Goal: Transaction & Acquisition: Purchase product/service

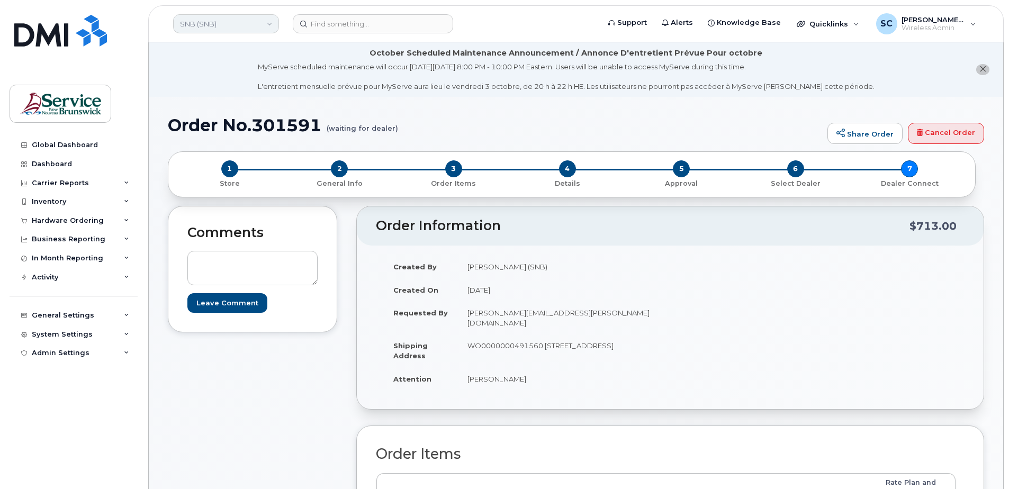
click at [248, 22] on link "SNB (SNB)" at bounding box center [226, 23] width 106 height 19
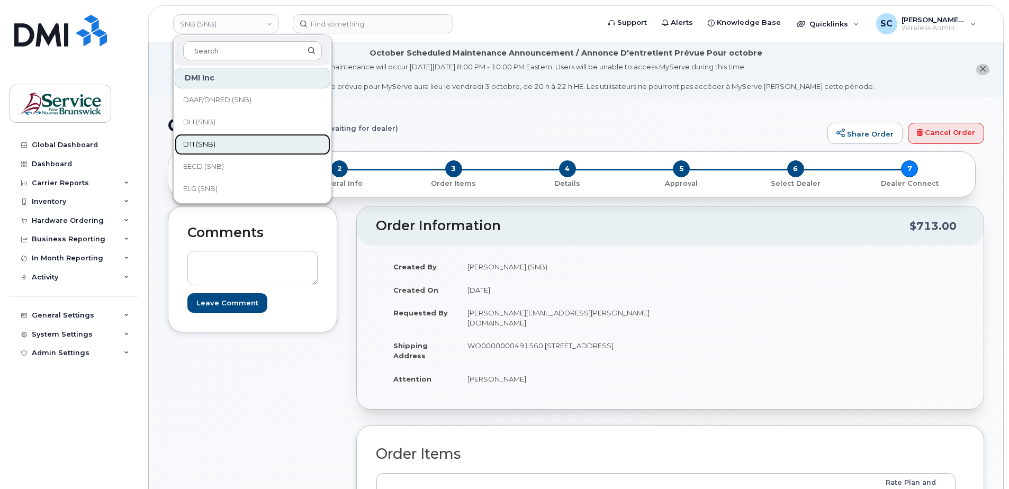
click at [215, 143] on span "DTI (SNB)" at bounding box center [199, 144] width 32 height 11
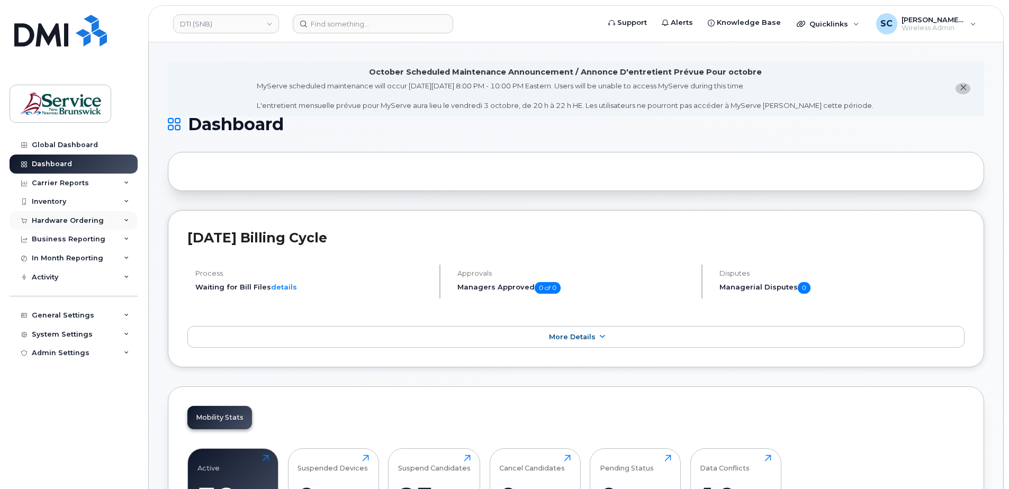
click at [77, 218] on div "Hardware Ordering" at bounding box center [68, 220] width 72 height 8
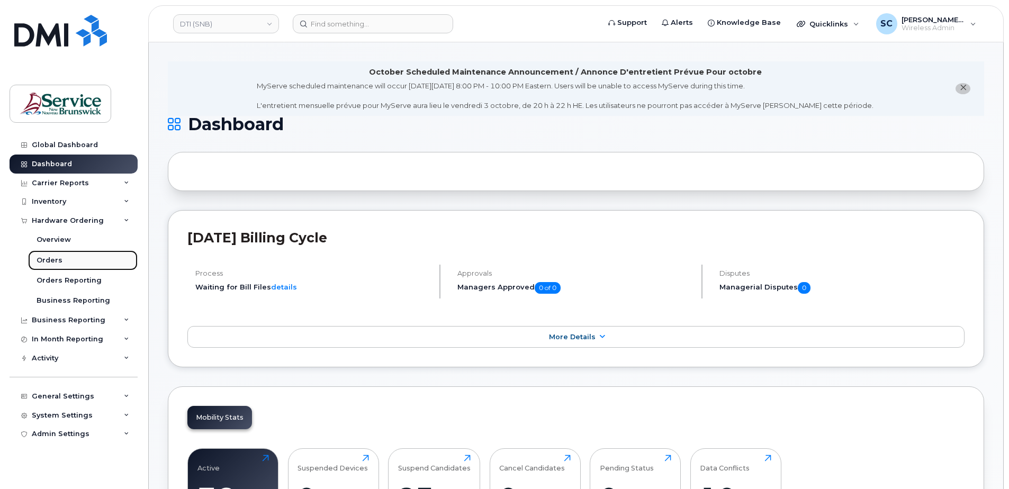
click at [67, 262] on link "Orders" at bounding box center [83, 260] width 110 height 20
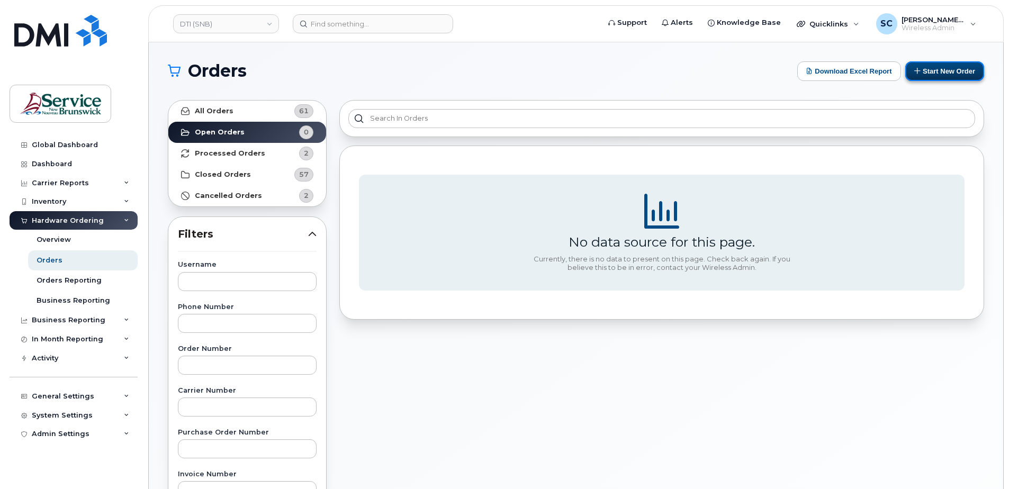
click at [933, 69] on button "Start New Order" at bounding box center [944, 71] width 79 height 20
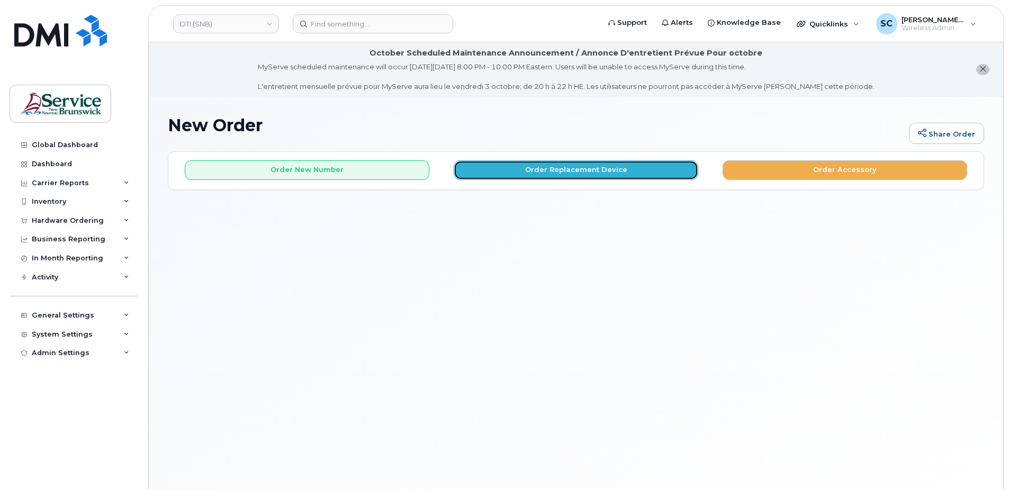
click at [526, 170] on button "Order Replacement Device" at bounding box center [576, 170] width 245 height 20
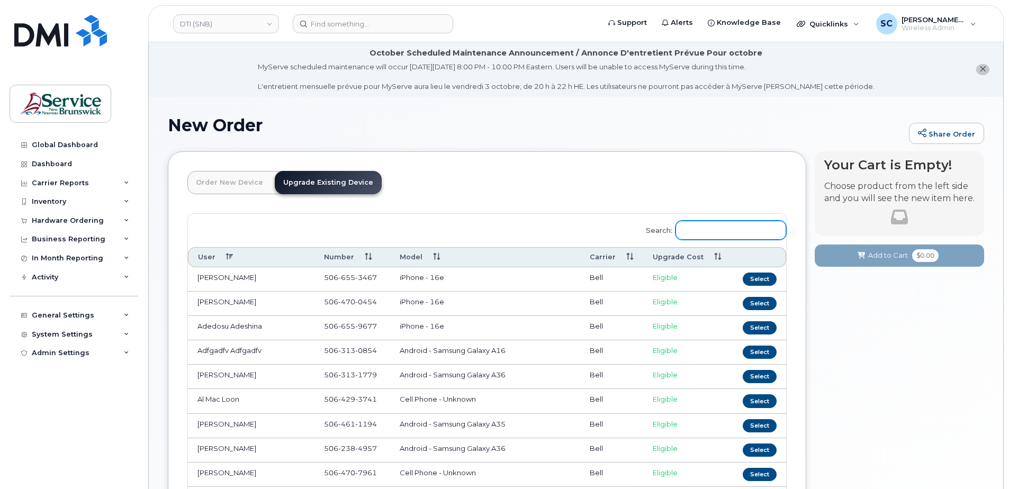
click at [715, 236] on input "Search:" at bounding box center [730, 230] width 111 height 19
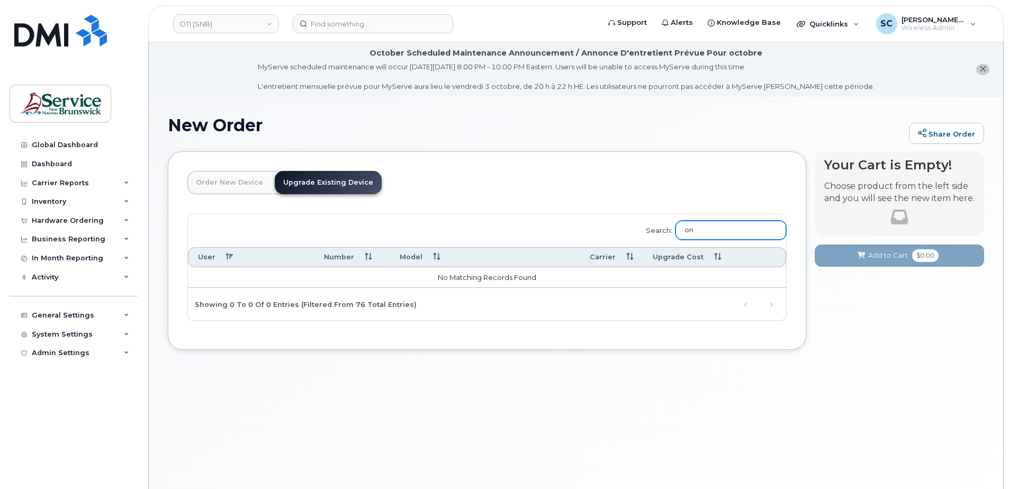
type input "o"
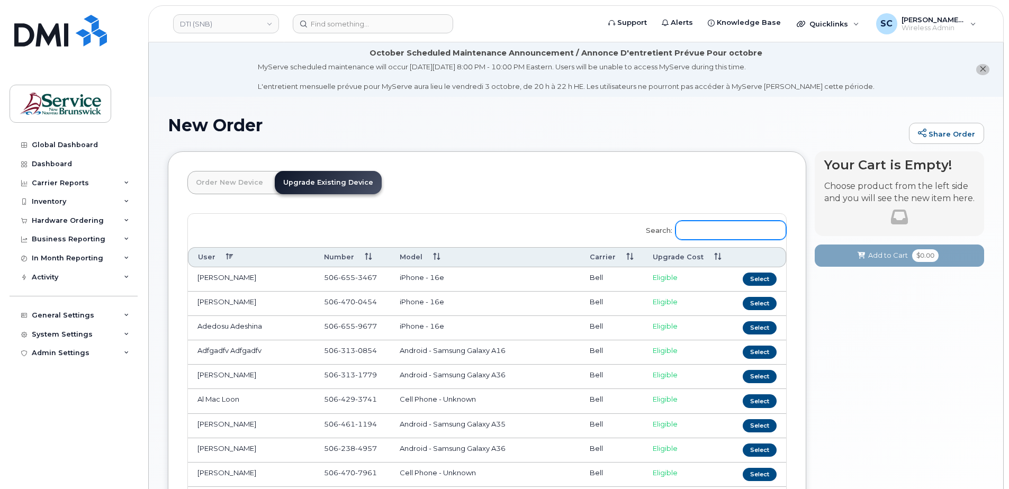
click at [715, 235] on input "Search:" at bounding box center [730, 230] width 111 height 19
paste input "5066508984"
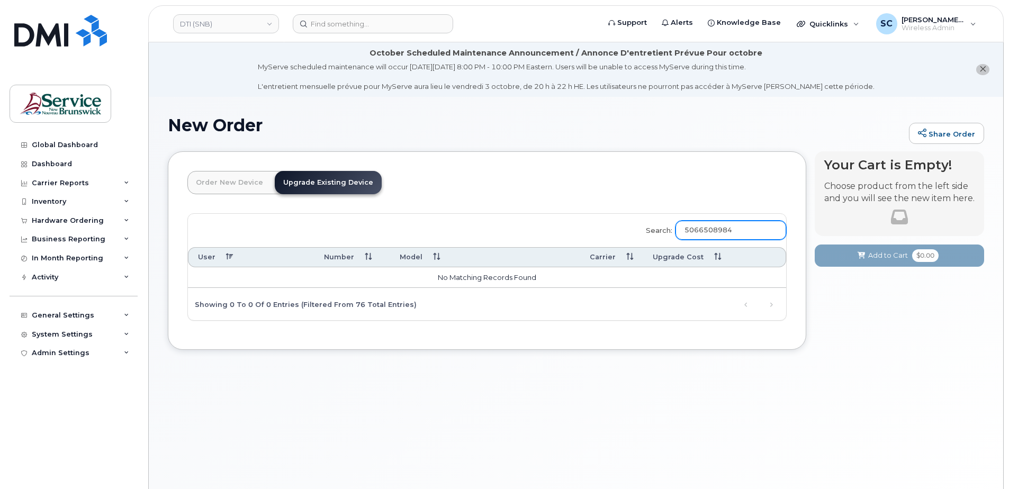
type input "5066508984"
click at [589, 194] on header "Order New Device Upgrade Existing Device Order new device and new line Order ne…" at bounding box center [486, 192] width 599 height 42
